Goal: Navigation & Orientation: Find specific page/section

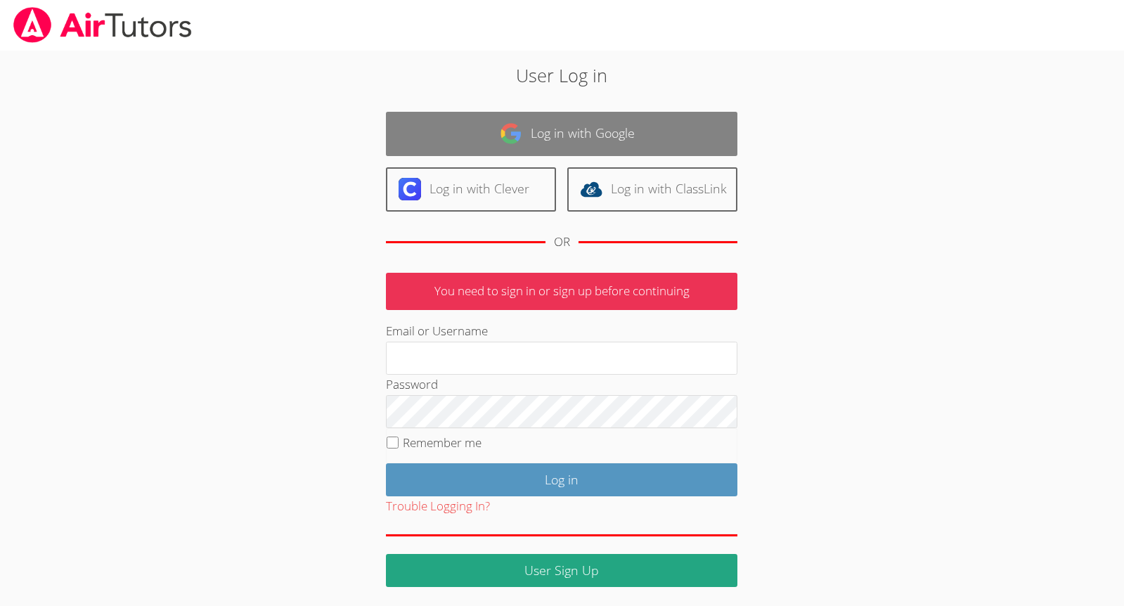
click at [556, 141] on link "Log in with Google" at bounding box center [561, 134] width 351 height 44
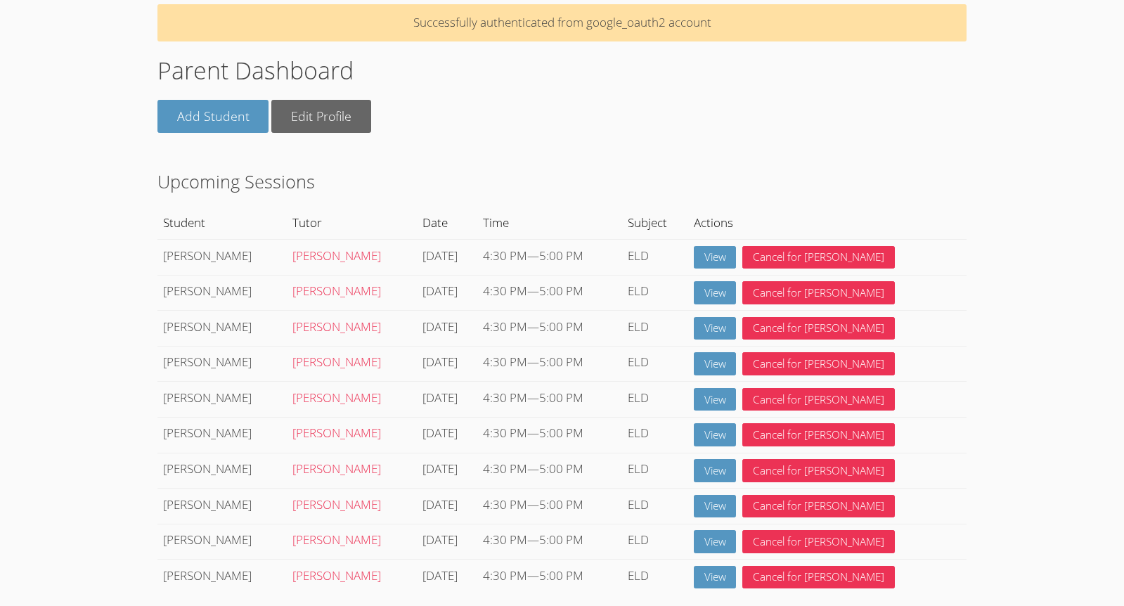
scroll to position [67, 0]
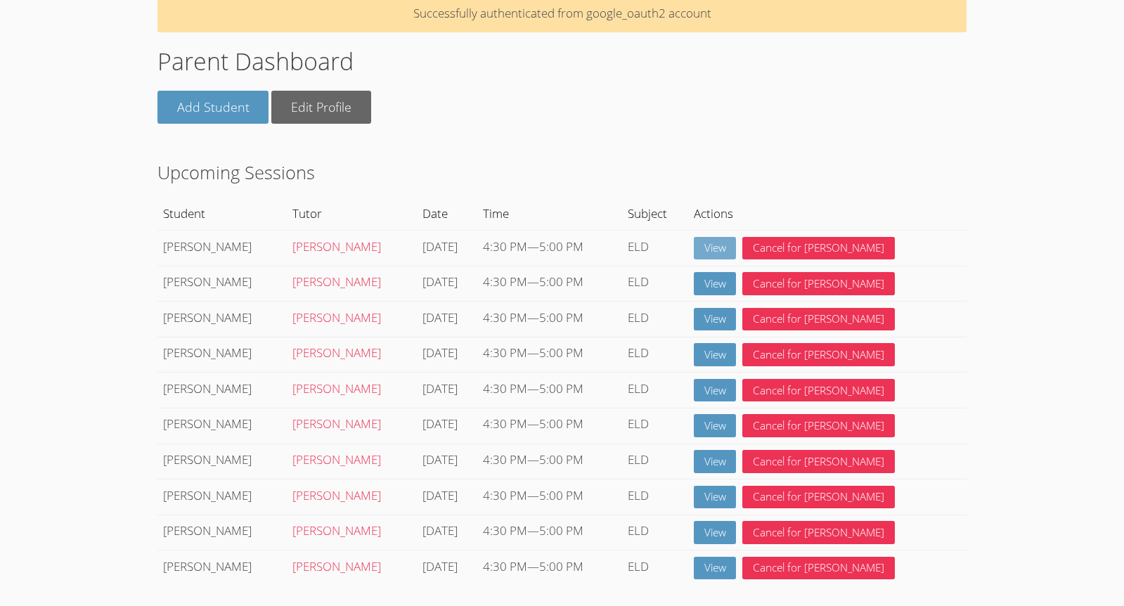
click at [737, 246] on link "View" at bounding box center [715, 248] width 43 height 23
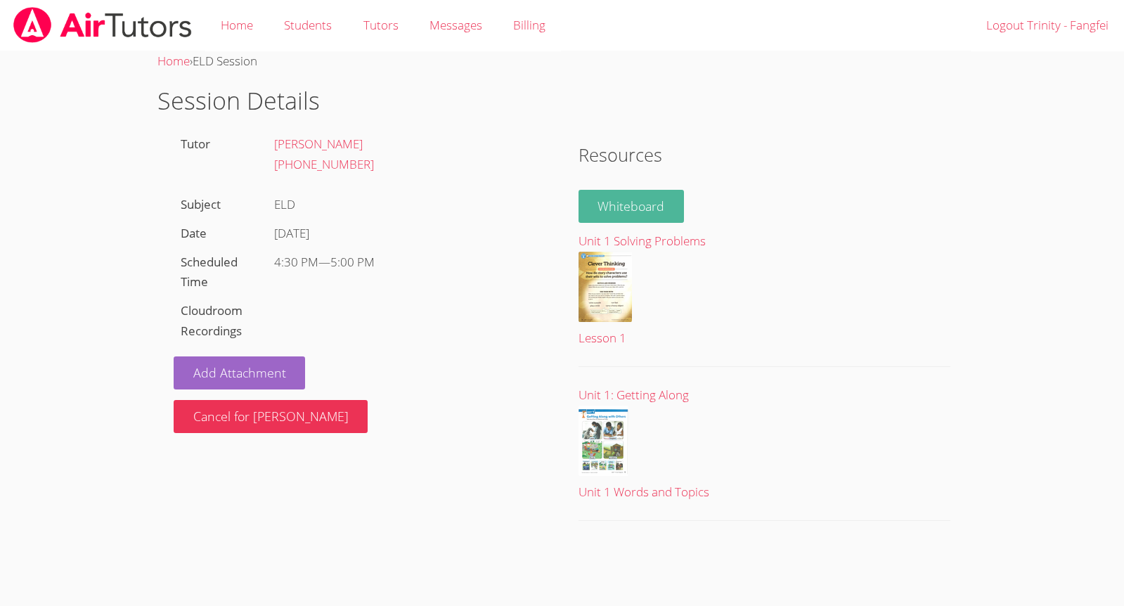
click at [613, 213] on link "Whiteboard" at bounding box center [631, 206] width 106 height 33
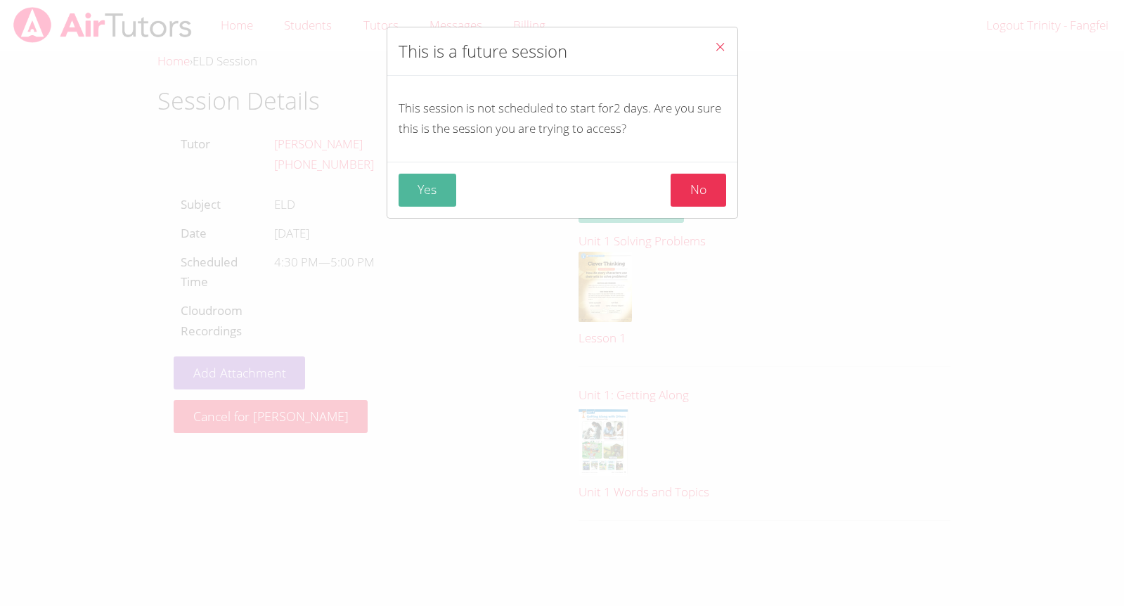
click at [417, 189] on button "Yes" at bounding box center [428, 190] width 58 height 33
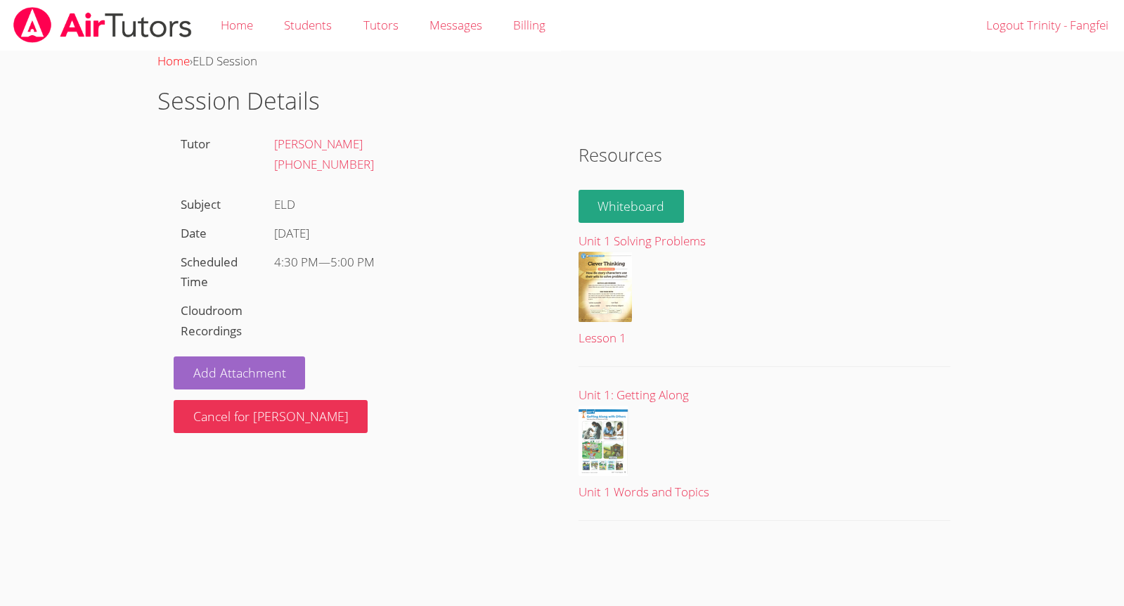
click at [172, 64] on link "Home" at bounding box center [173, 61] width 32 height 16
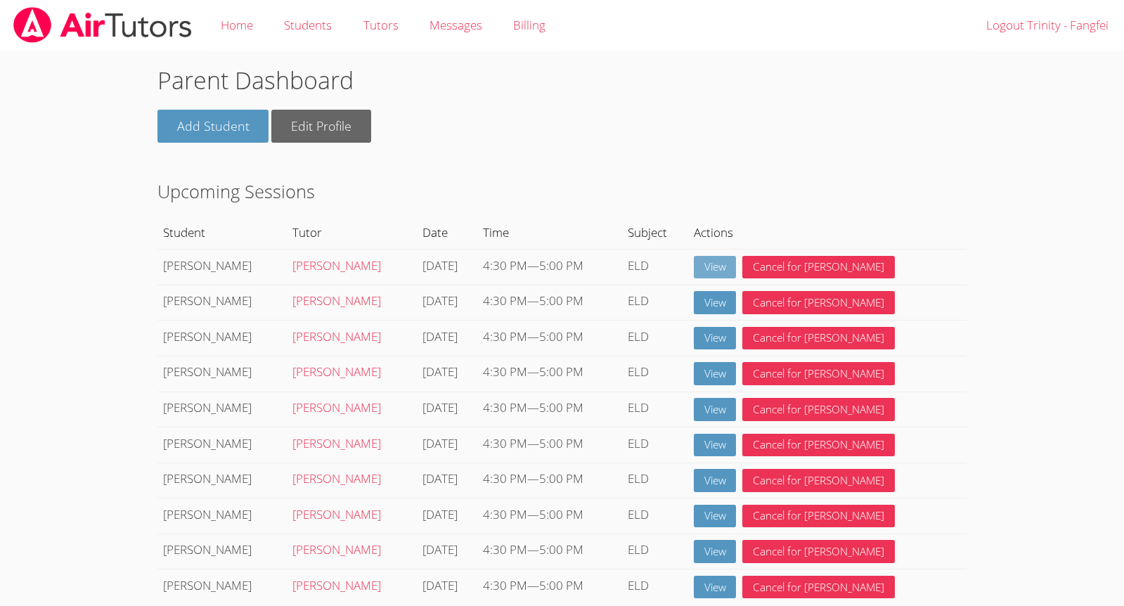
click at [737, 271] on link "View" at bounding box center [715, 267] width 43 height 23
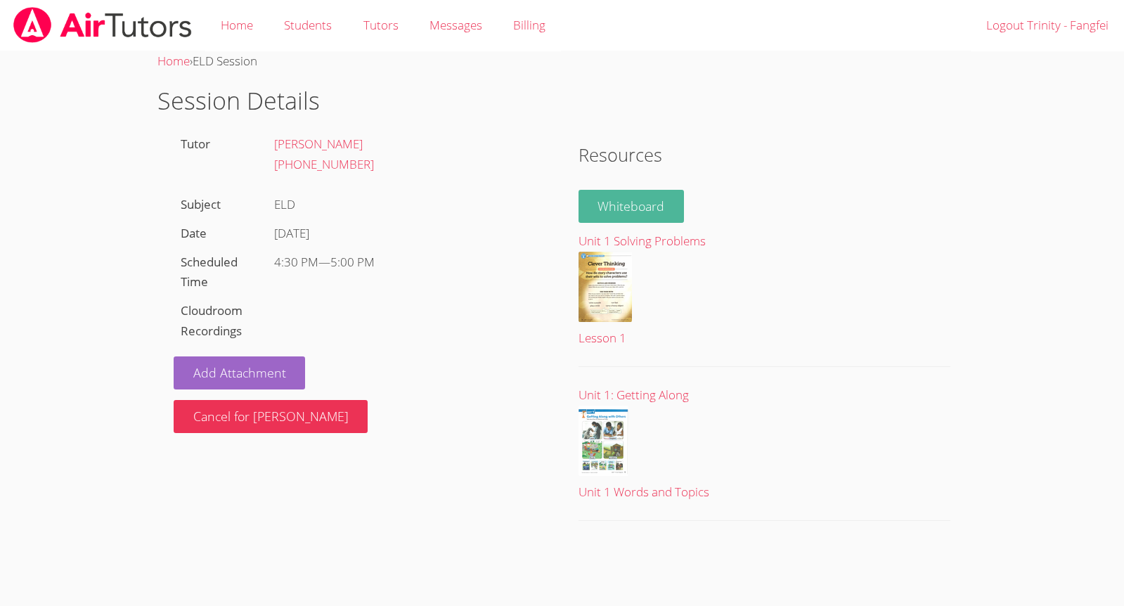
click at [625, 205] on link "Whiteboard" at bounding box center [631, 206] width 106 height 33
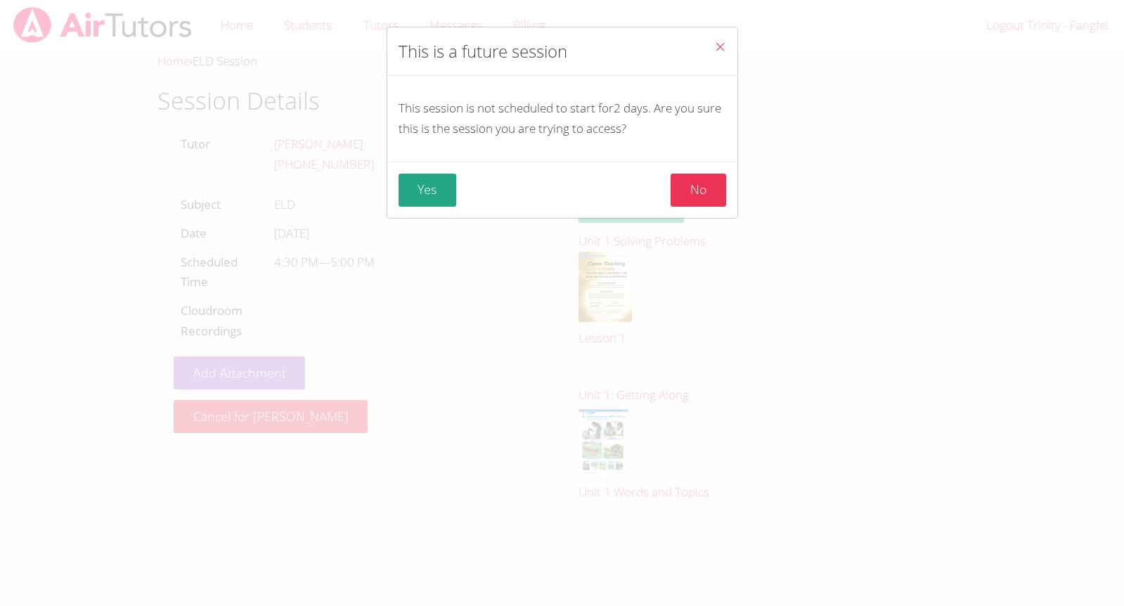
click at [717, 46] on icon "Close" at bounding box center [720, 47] width 12 height 12
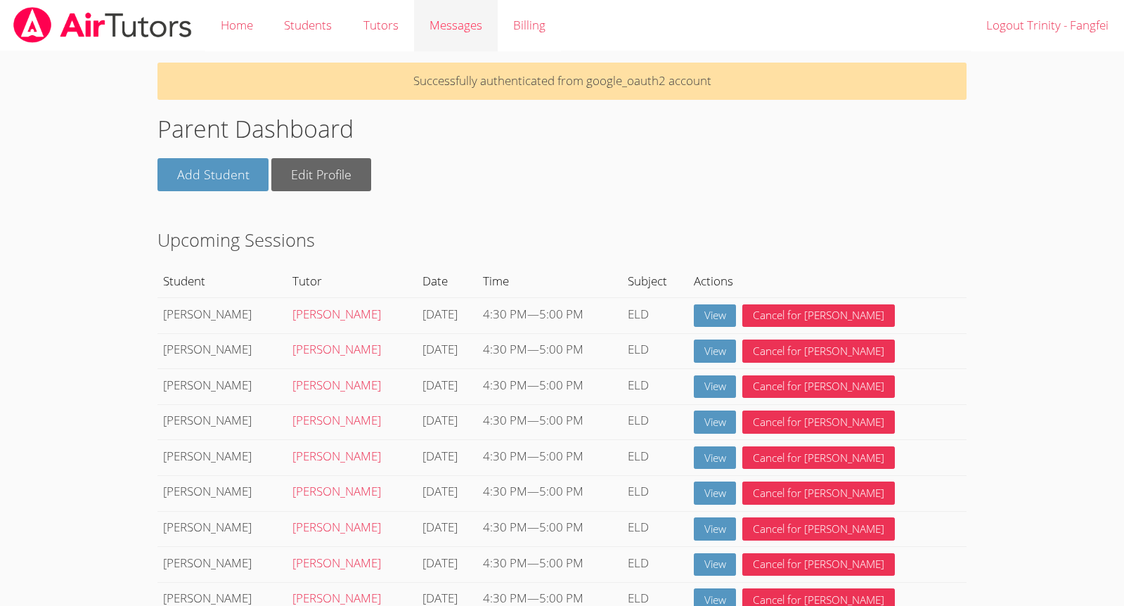
click at [471, 39] on link "Messages" at bounding box center [456, 25] width 84 height 51
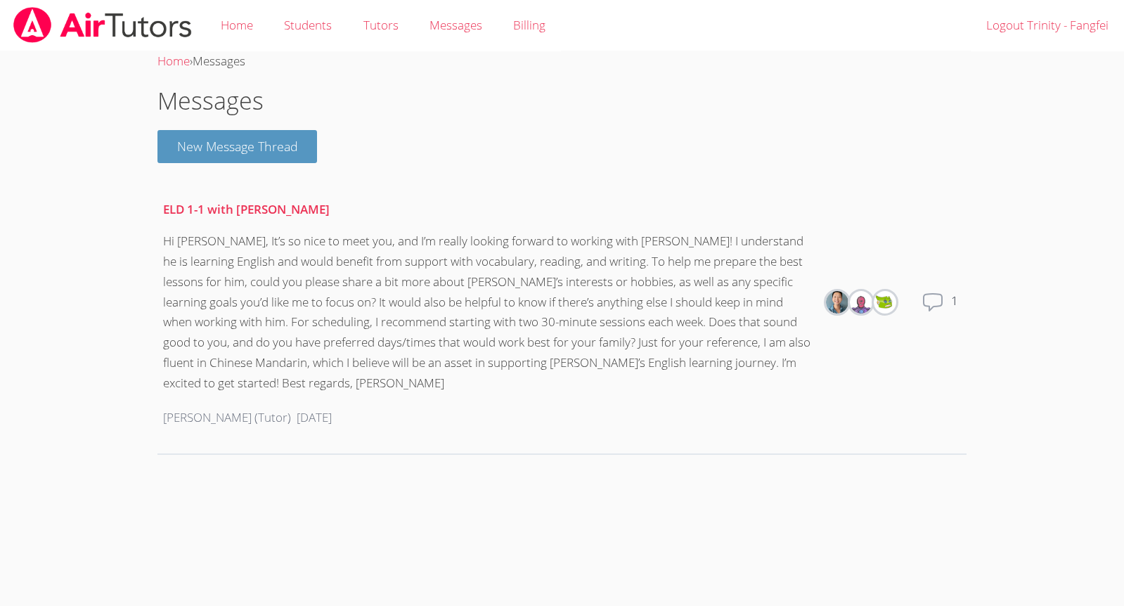
click at [55, 34] on img at bounding box center [102, 25] width 181 height 36
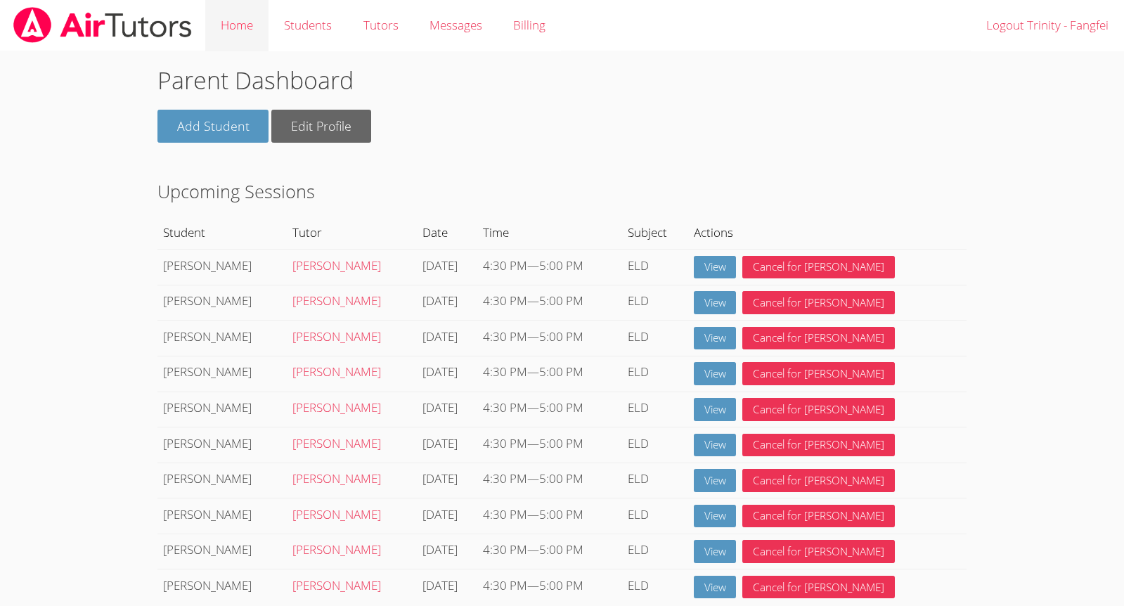
click at [238, 31] on link "Home" at bounding box center [236, 25] width 63 height 51
click at [340, 129] on link "Edit Profile" at bounding box center [321, 126] width 100 height 33
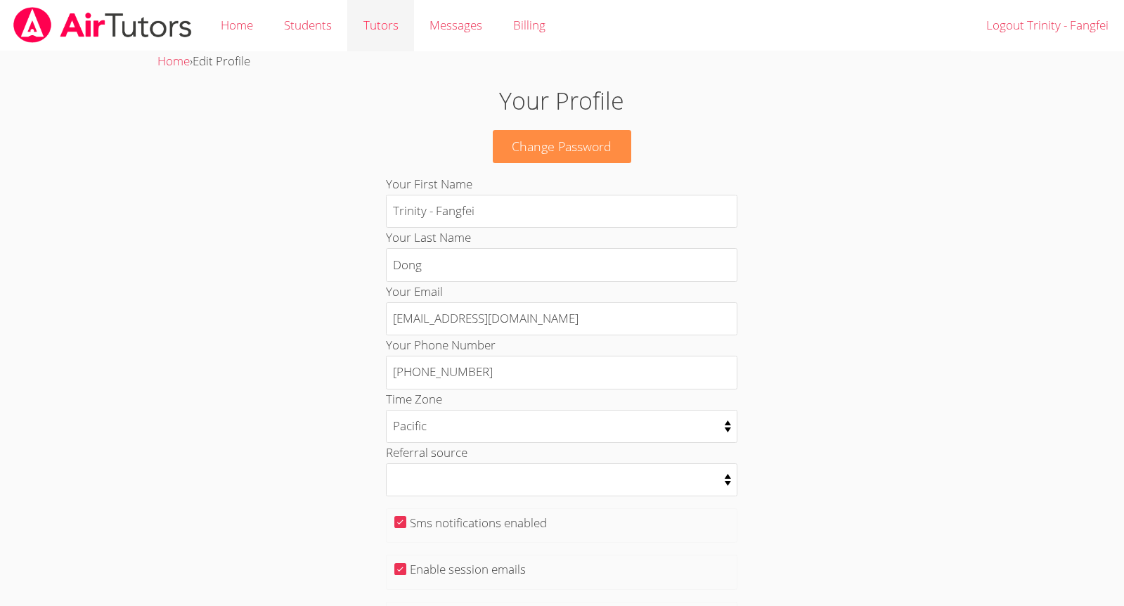
click at [362, 34] on link "Tutors" at bounding box center [380, 25] width 66 height 51
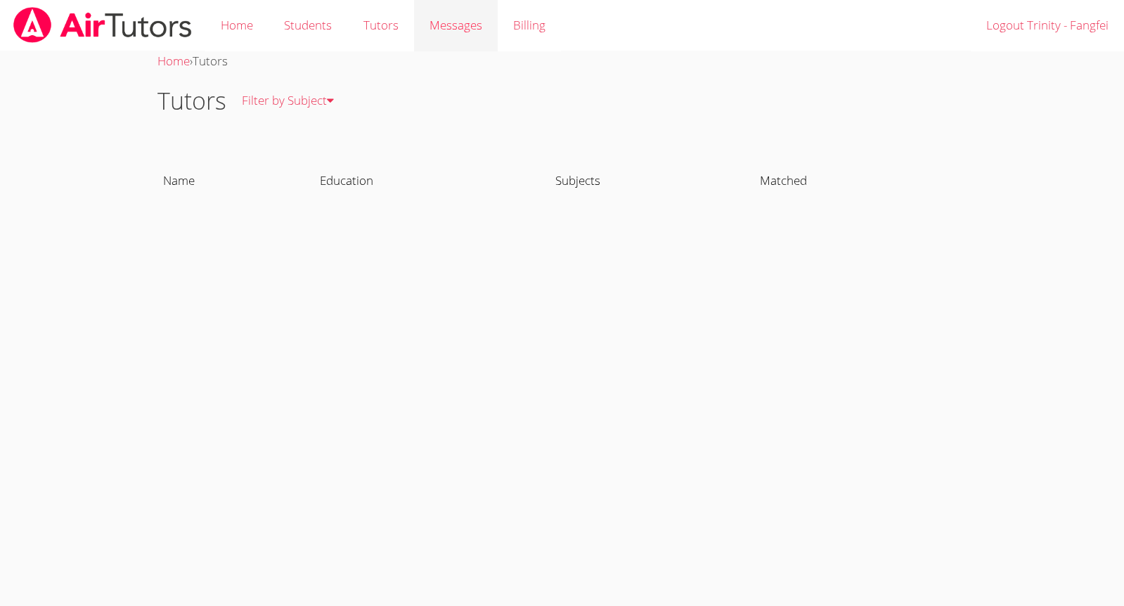
click at [457, 35] on div "Messages" at bounding box center [455, 25] width 53 height 20
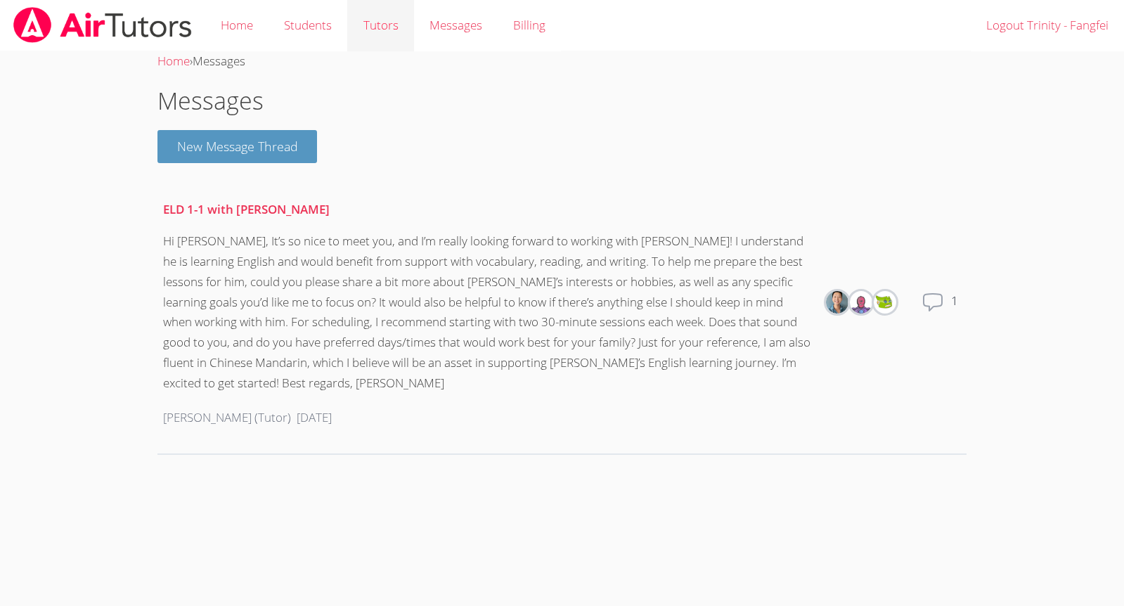
click at [377, 34] on link "Tutors" at bounding box center [380, 25] width 66 height 51
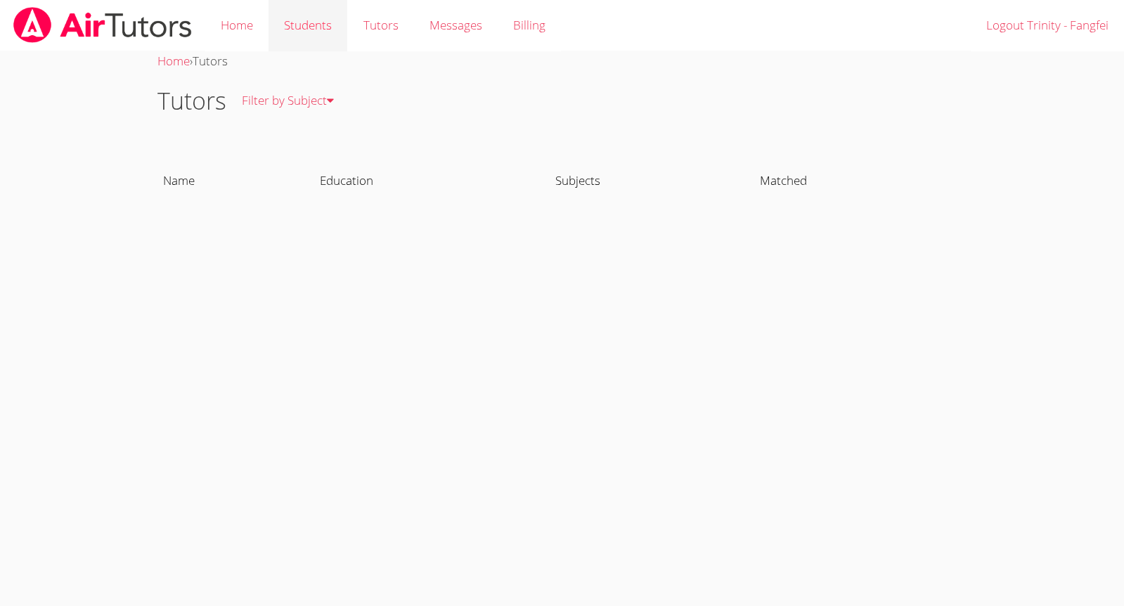
click at [321, 37] on link "Students" at bounding box center [307, 25] width 79 height 51
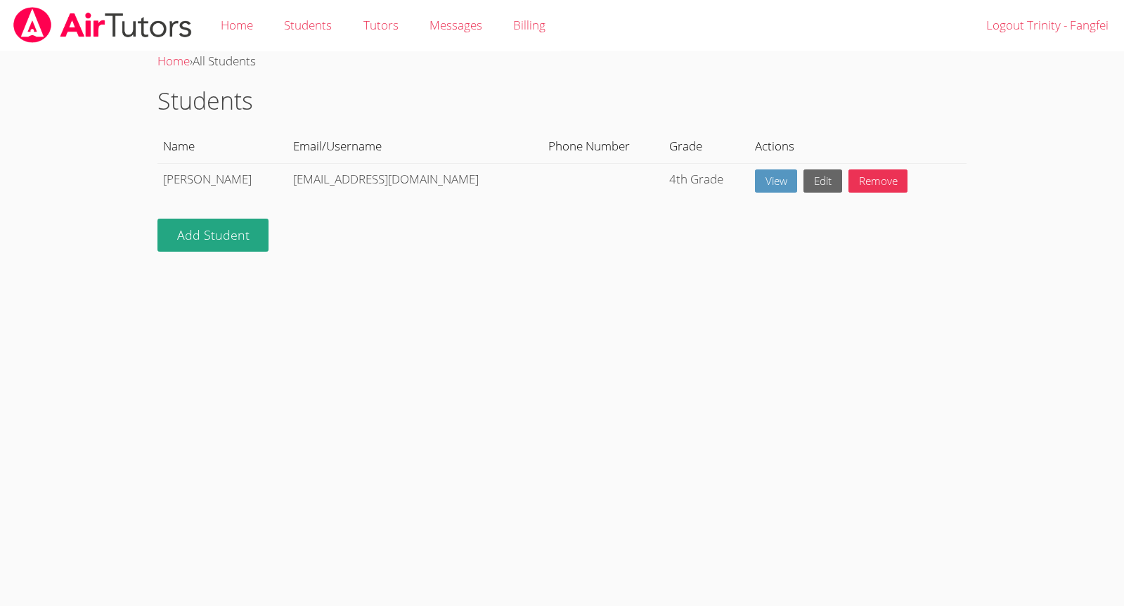
click at [165, 37] on img at bounding box center [102, 25] width 181 height 36
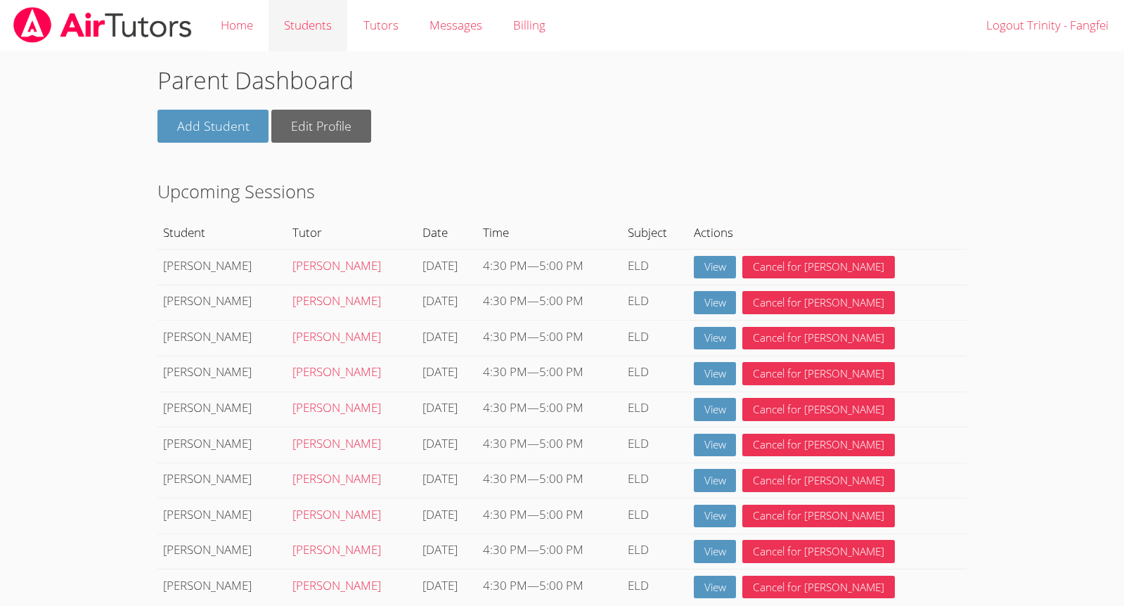
click at [311, 31] on link "Students" at bounding box center [307, 25] width 79 height 51
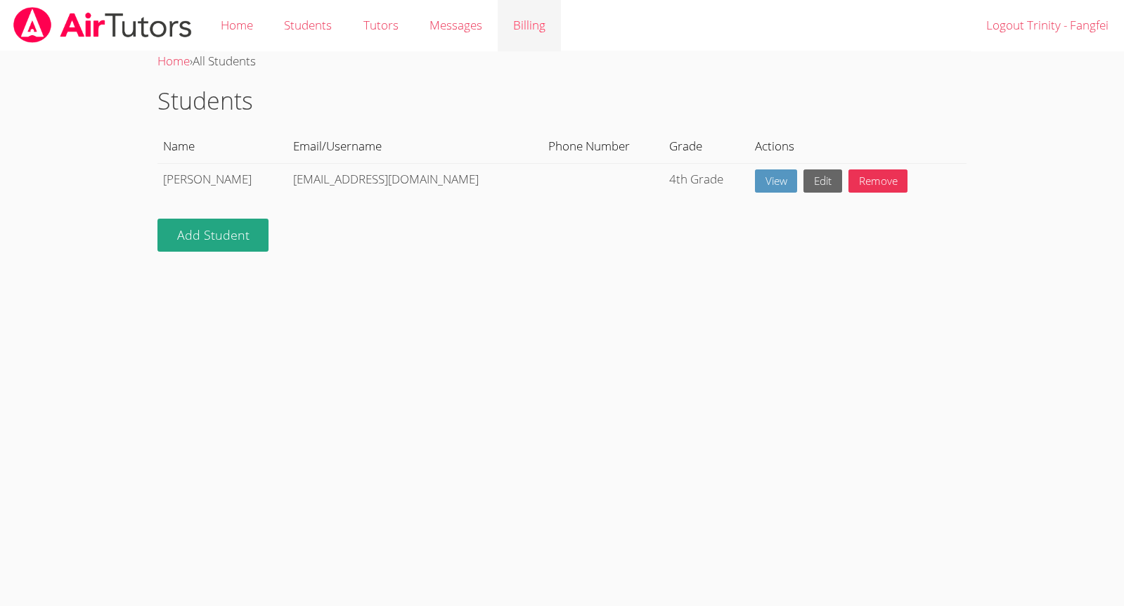
click at [540, 20] on link "Billing" at bounding box center [529, 25] width 63 height 51
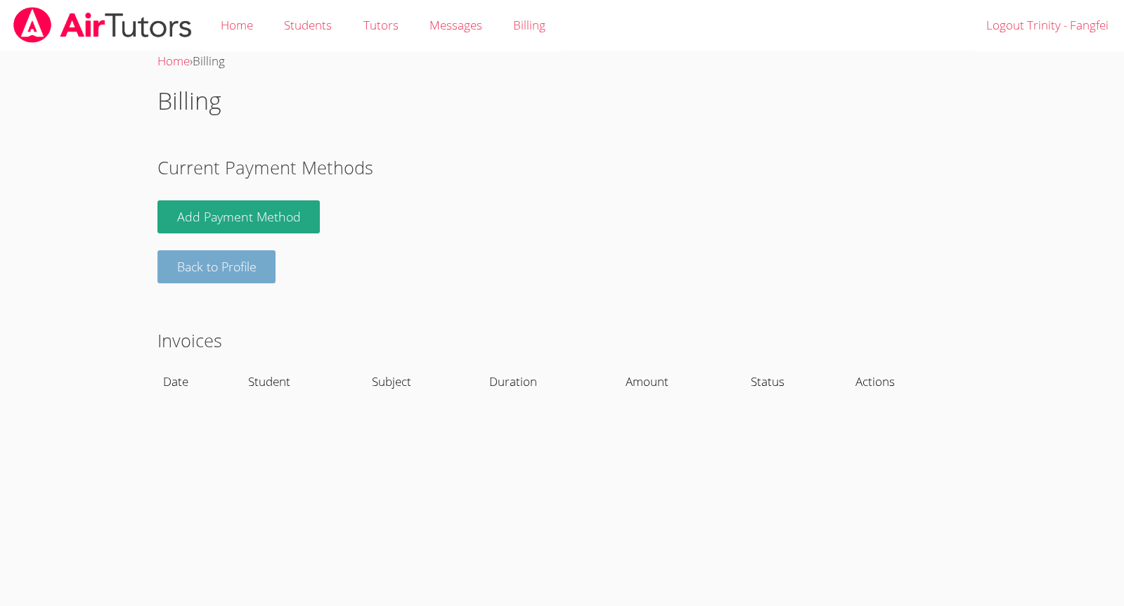
click at [240, 271] on link "Back to Profile" at bounding box center [216, 266] width 119 height 33
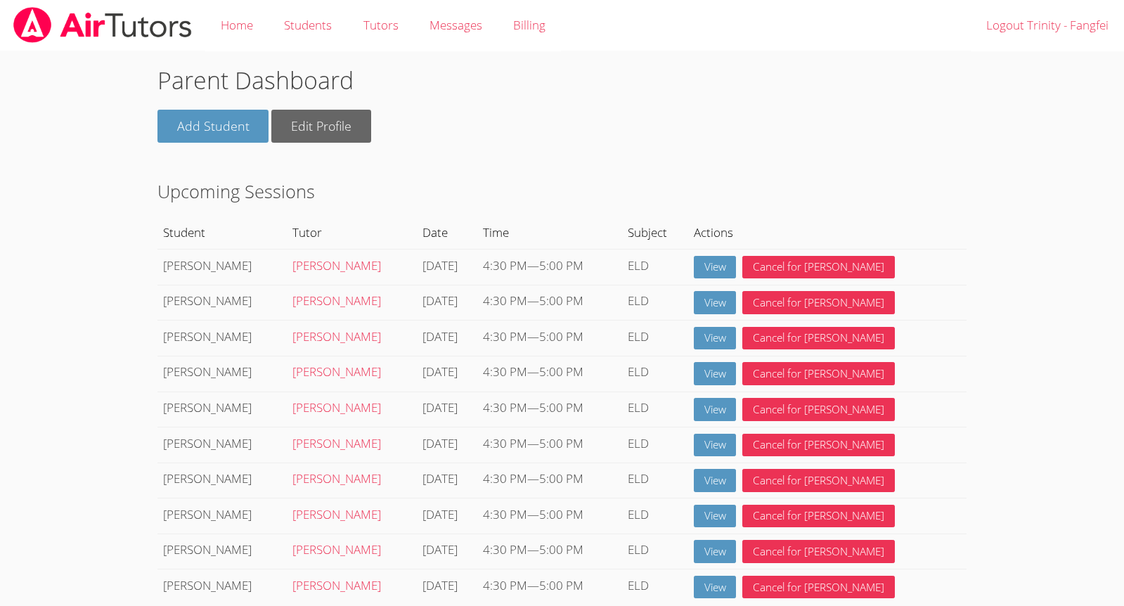
click at [93, 28] on img at bounding box center [102, 25] width 181 height 36
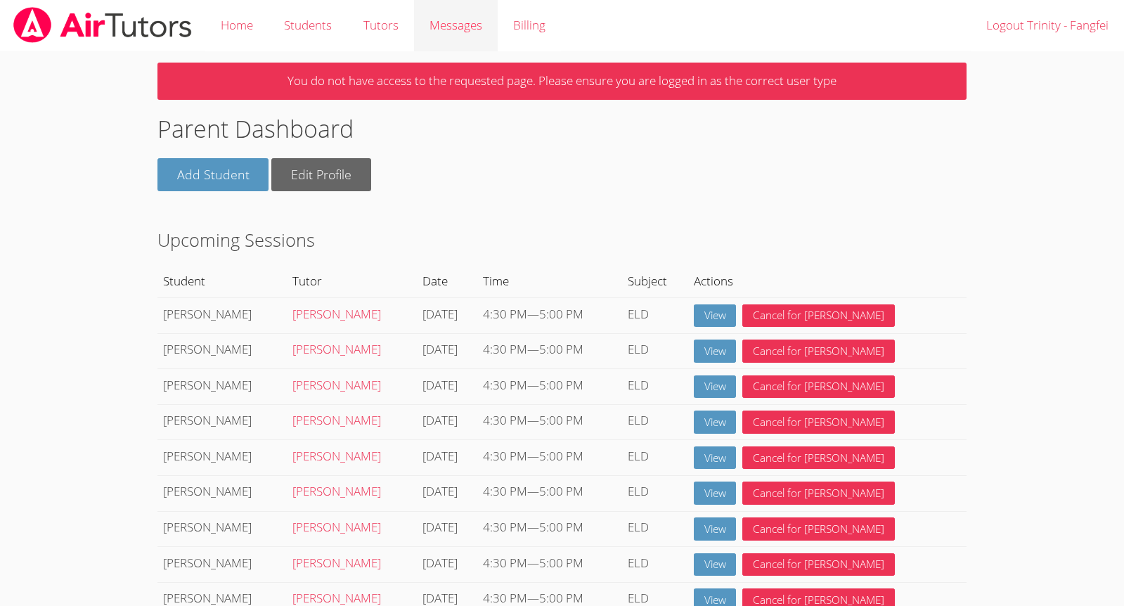
click at [457, 19] on span "Messages" at bounding box center [455, 25] width 53 height 16
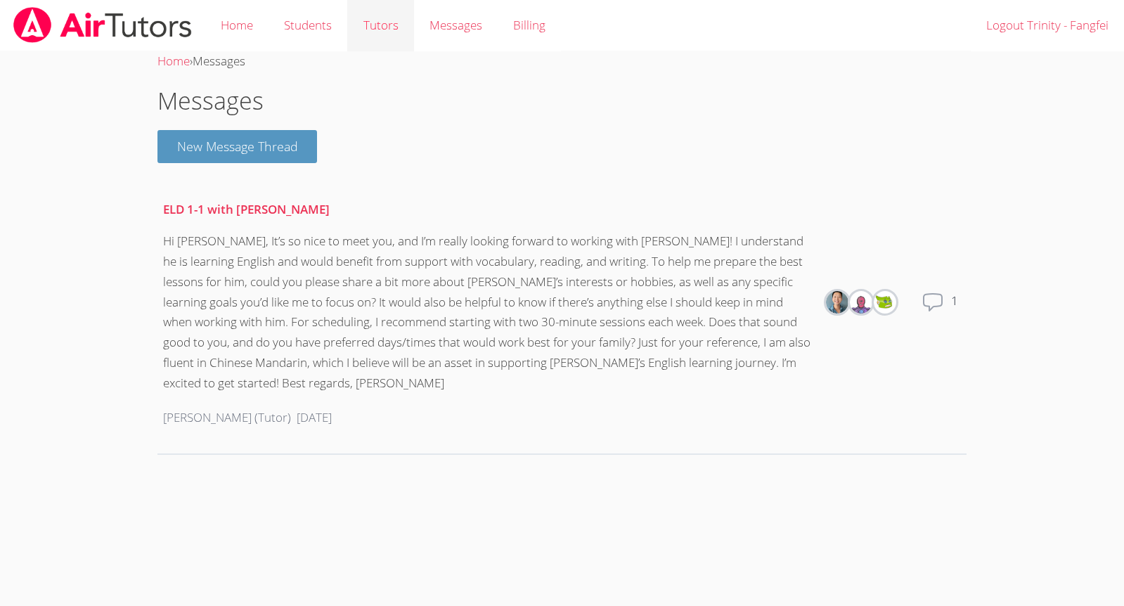
click at [382, 24] on link "Tutors" at bounding box center [380, 25] width 66 height 51
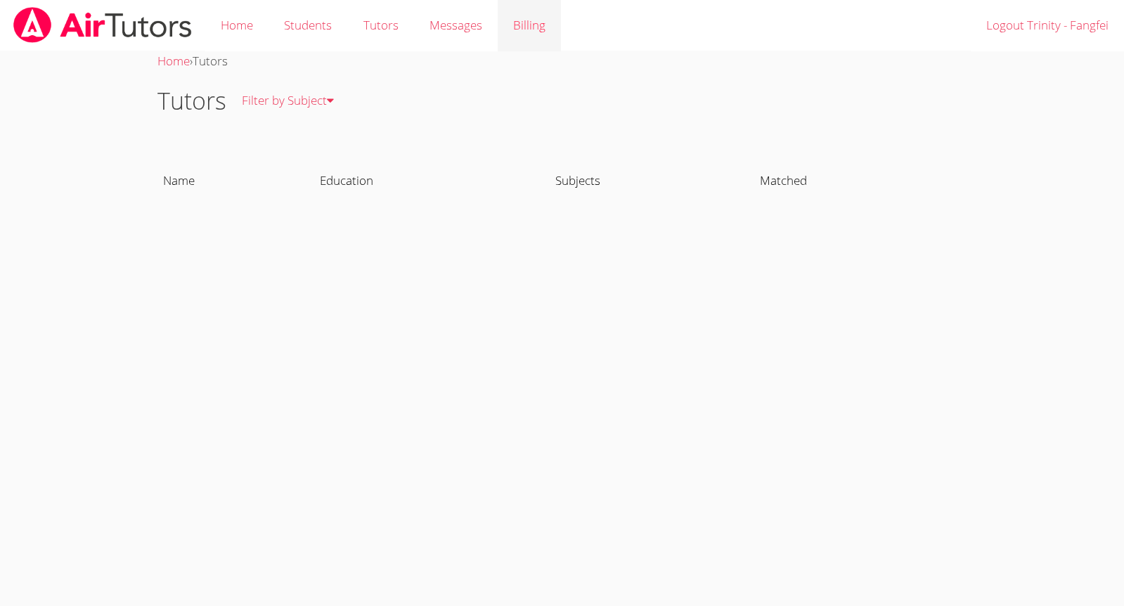
click at [522, 27] on link "Billing" at bounding box center [529, 25] width 63 height 51
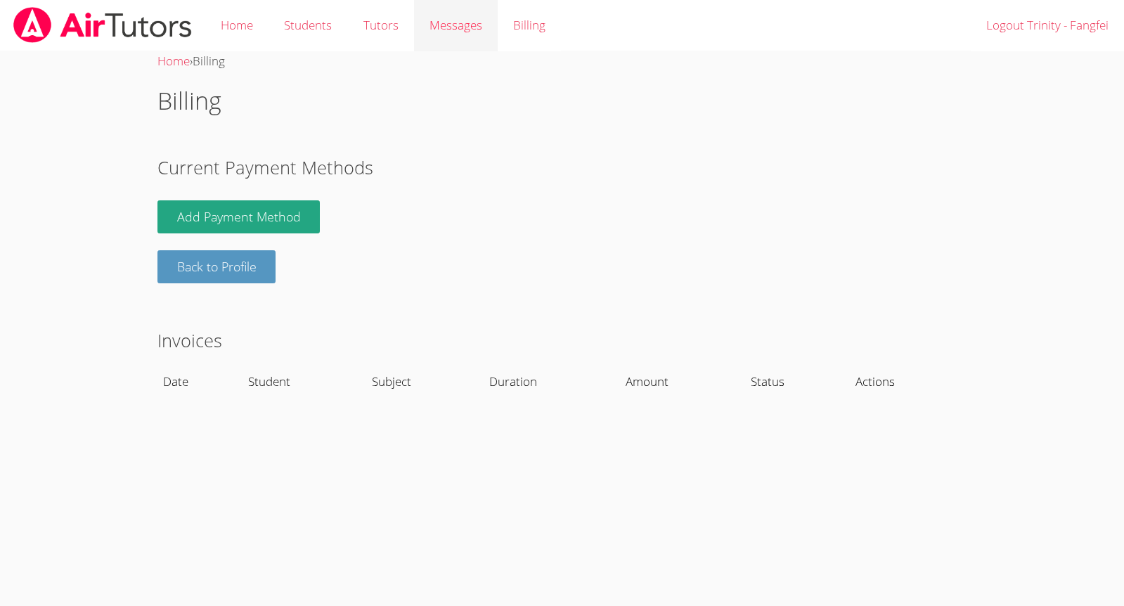
click at [462, 27] on span "Messages" at bounding box center [455, 25] width 53 height 16
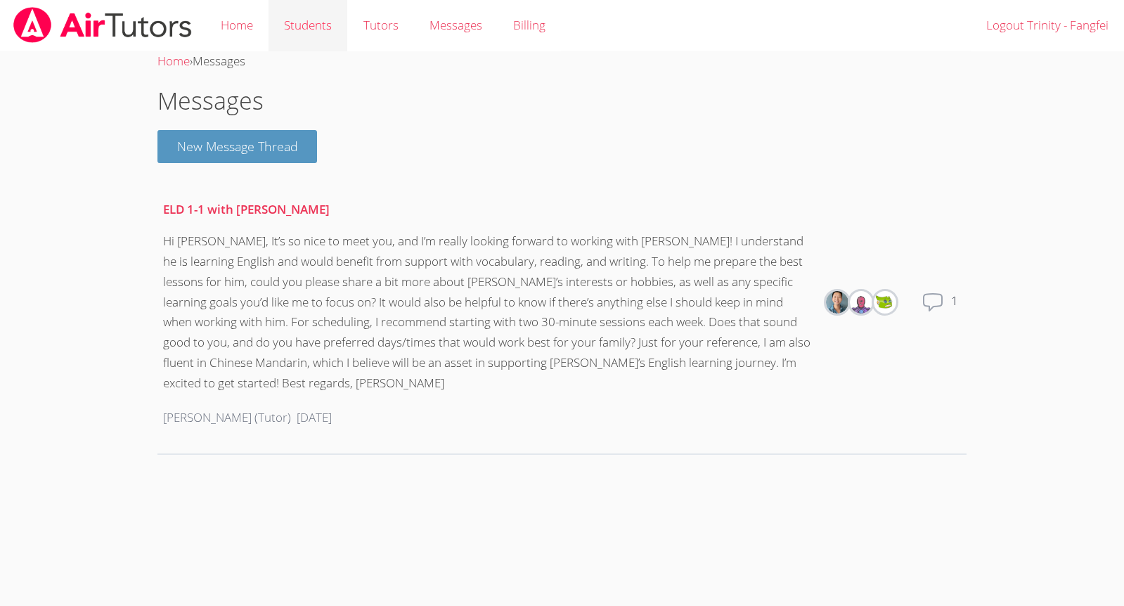
click at [318, 25] on link "Students" at bounding box center [307, 25] width 79 height 51
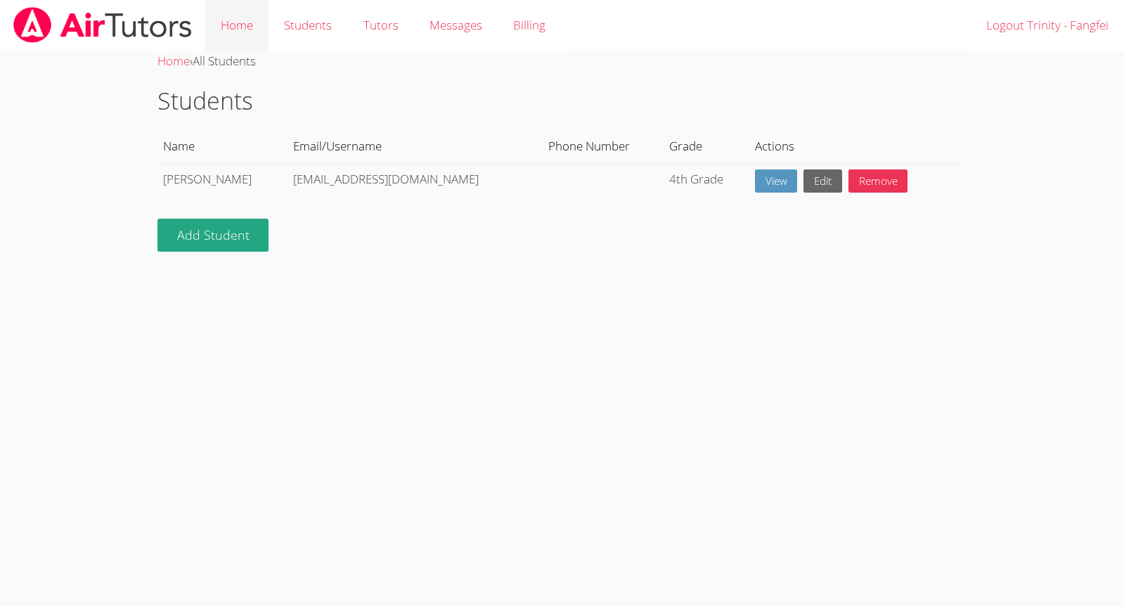
click at [258, 32] on link "Home" at bounding box center [236, 25] width 63 height 51
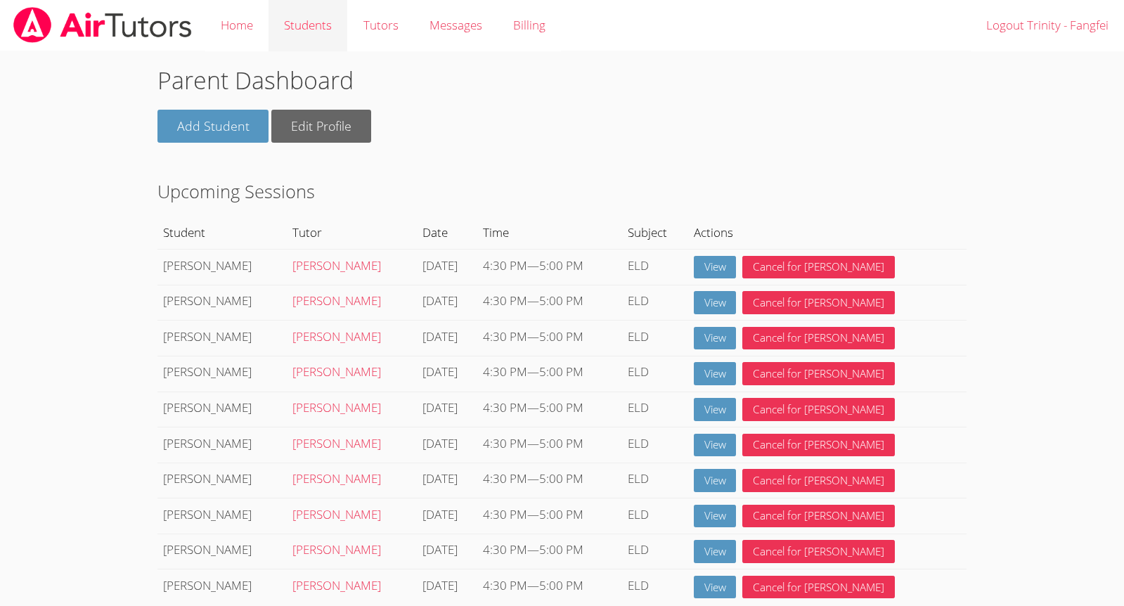
click at [301, 23] on link "Students" at bounding box center [307, 25] width 79 height 51
